Goal: Information Seeking & Learning: Check status

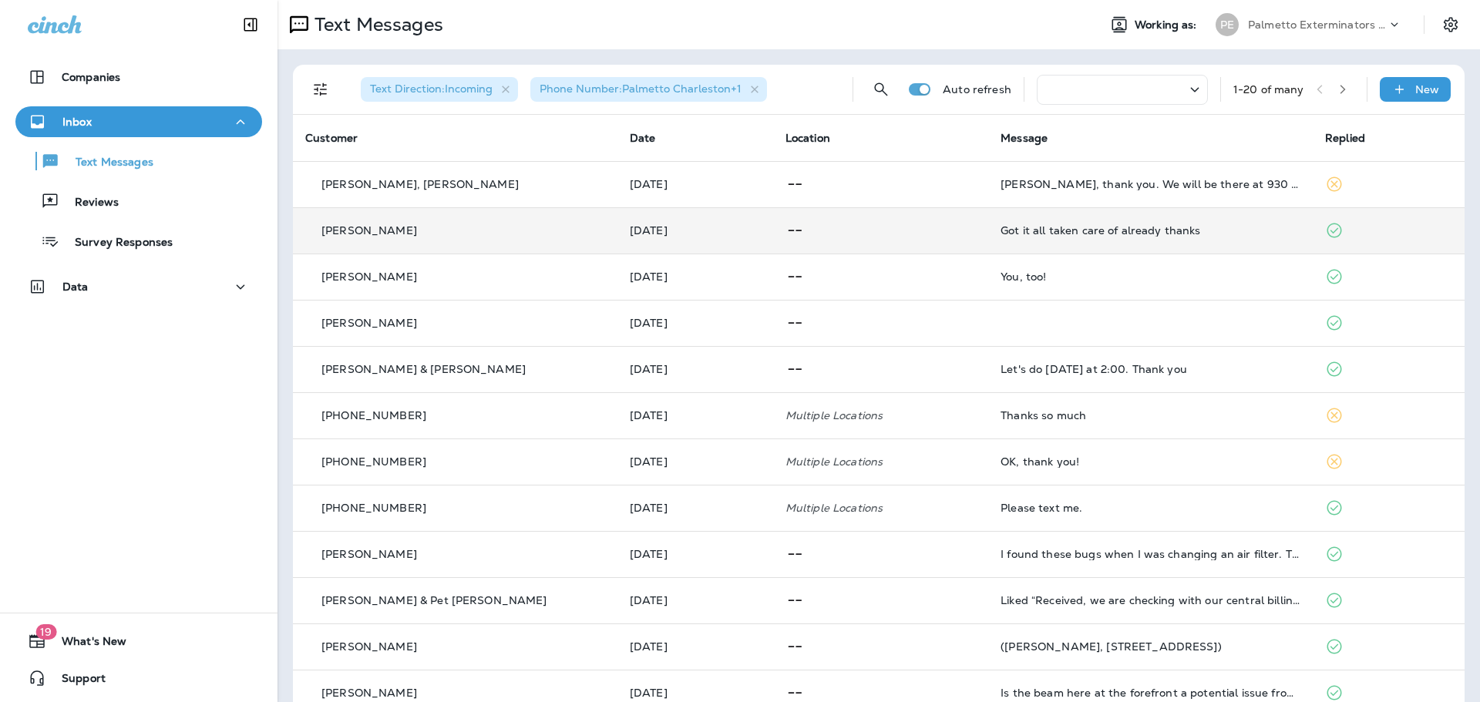
click at [908, 230] on p at bounding box center [880, 230] width 190 height 19
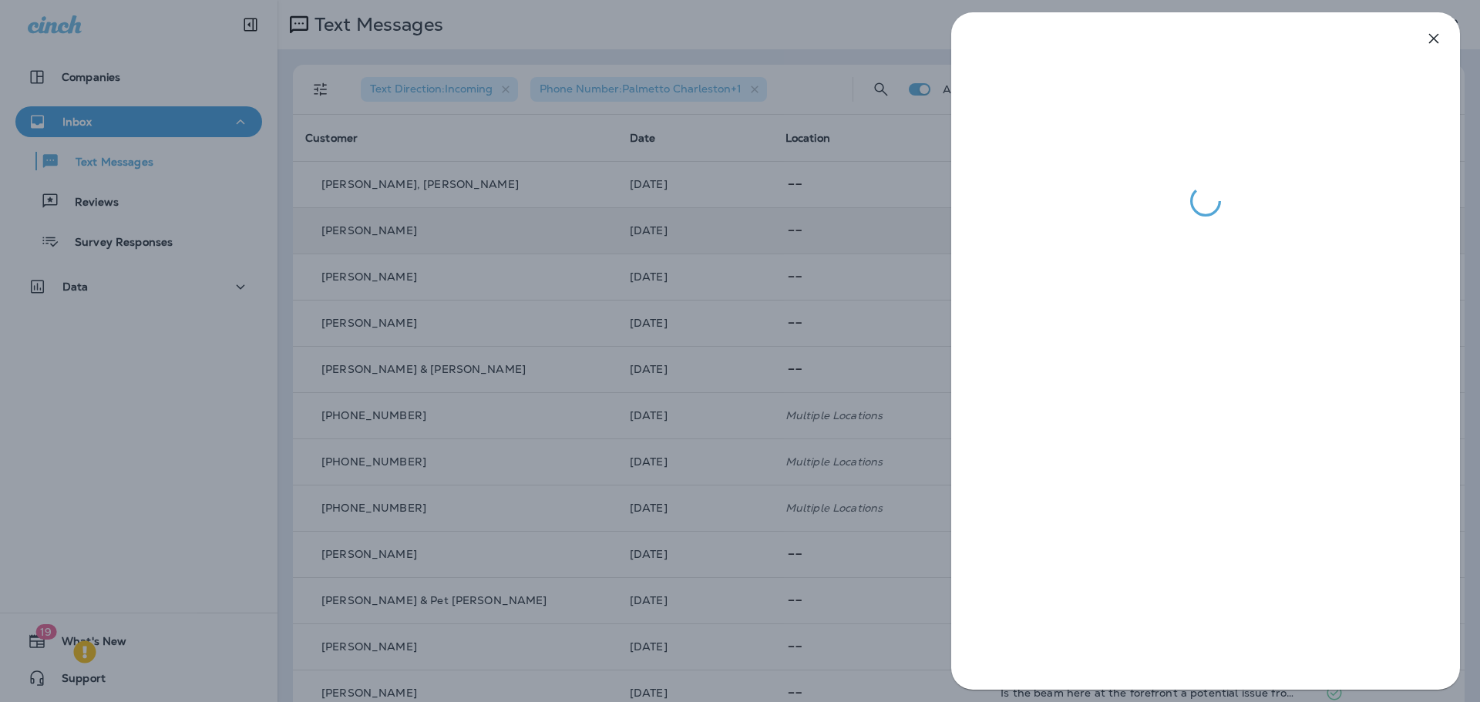
click at [803, 267] on div at bounding box center [740, 351] width 1480 height 702
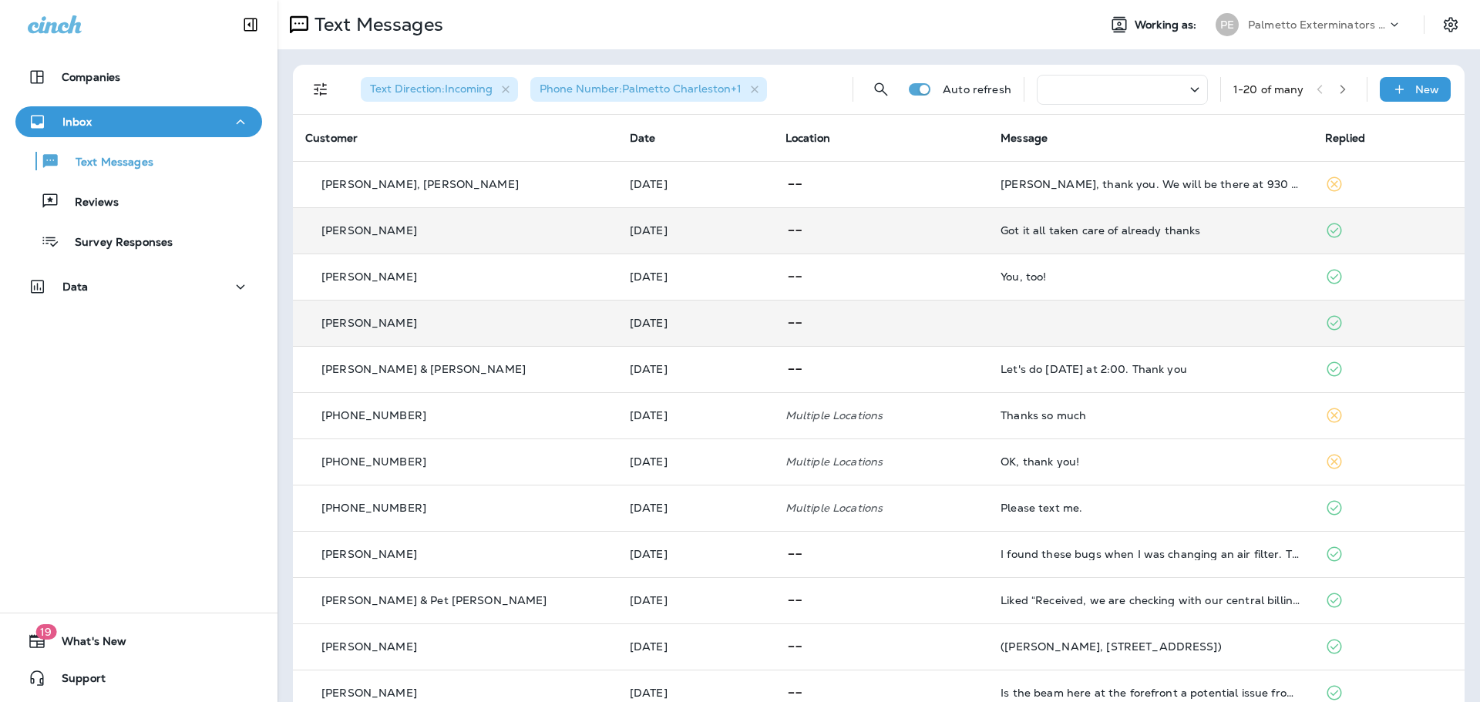
click at [777, 308] on td at bounding box center [880, 323] width 215 height 46
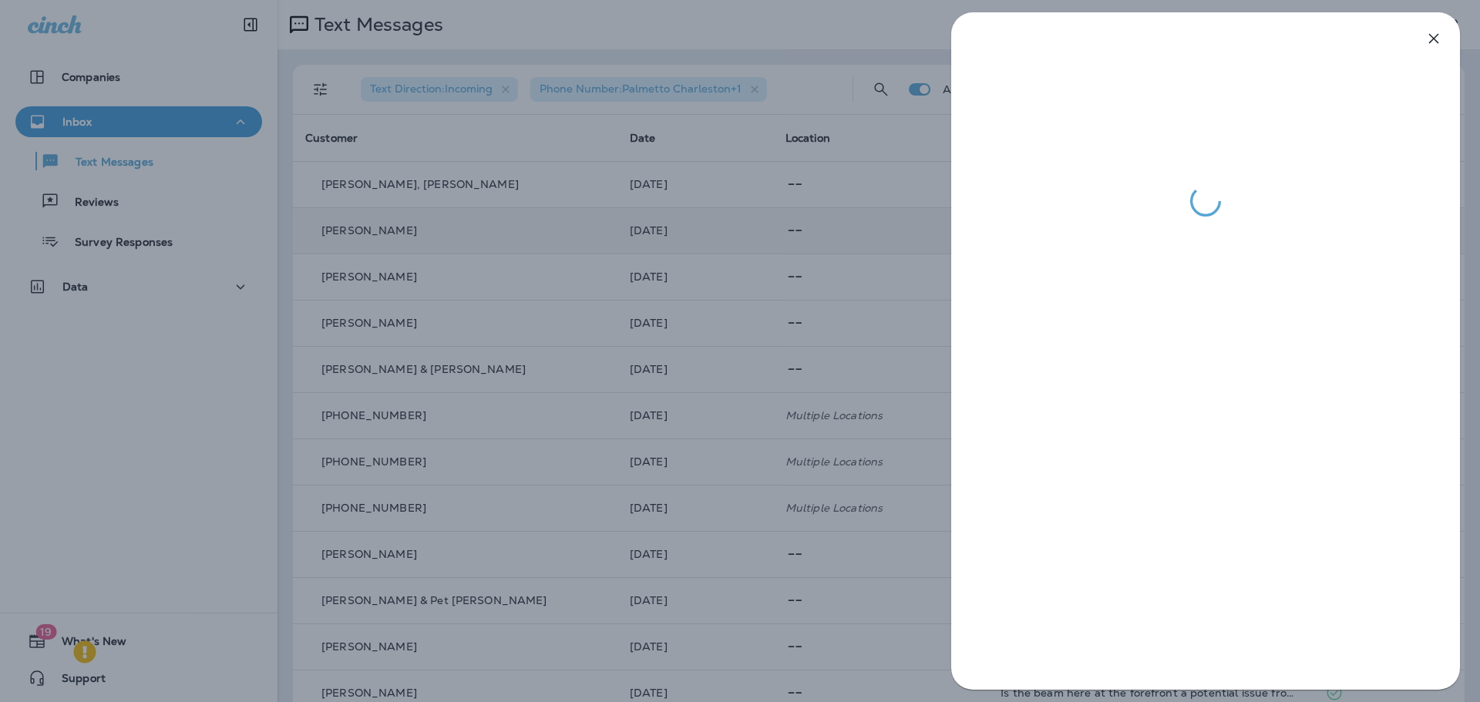
click at [615, 257] on div at bounding box center [740, 351] width 1480 height 702
